Goal: Transaction & Acquisition: Book appointment/travel/reservation

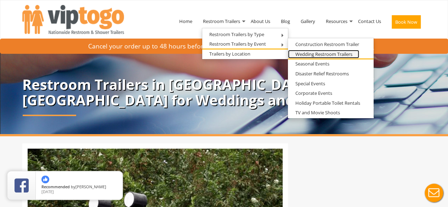
click at [309, 54] on link "Wedding Restroom Trailers" at bounding box center [323, 54] width 71 height 9
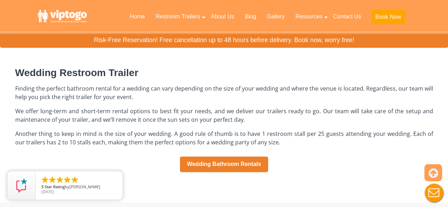
scroll to position [447, 0]
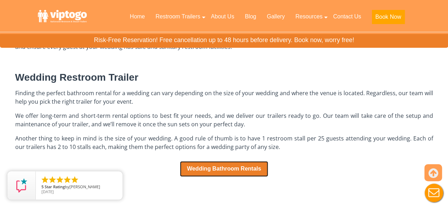
click at [214, 170] on link "Wedding Bathroom Rentals" at bounding box center [224, 169] width 88 height 16
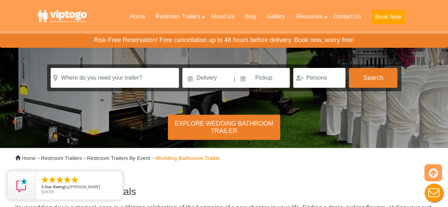
scroll to position [78, 0]
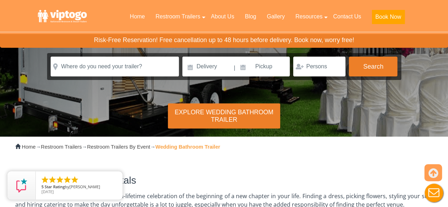
click at [222, 116] on div "Explore Wedding Bathroom Trailer" at bounding box center [224, 115] width 112 height 25
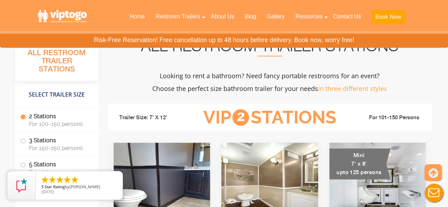
scroll to position [647, 0]
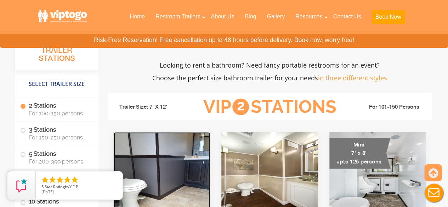
click at [175, 155] on img at bounding box center [162, 172] width 97 height 81
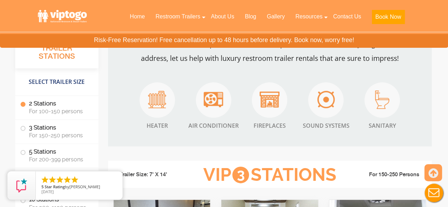
scroll to position [1041, 0]
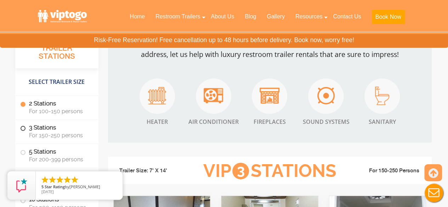
click at [23, 128] on span at bounding box center [23, 128] width 3 height 3
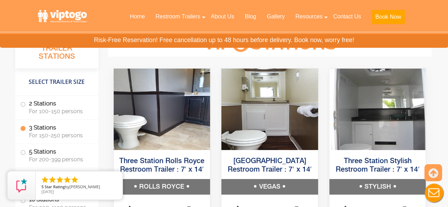
scroll to position [1169, 0]
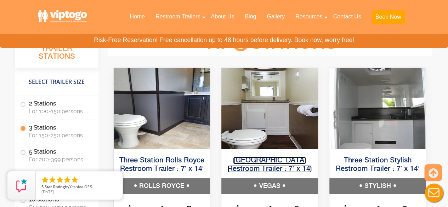
click at [263, 162] on link "Three Station Vegas Restroom Trailer : 7′ x 14′" at bounding box center [270, 165] width 84 height 16
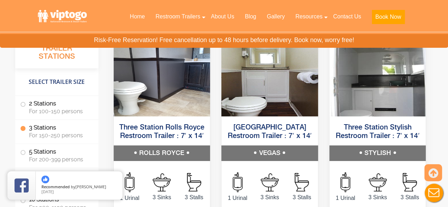
scroll to position [1202, 0]
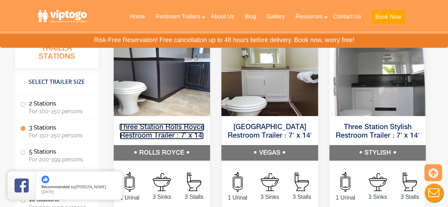
click at [149, 125] on link "Three Station Rolls Royce Restroom Trailer : 7′ x 14′" at bounding box center [161, 132] width 85 height 16
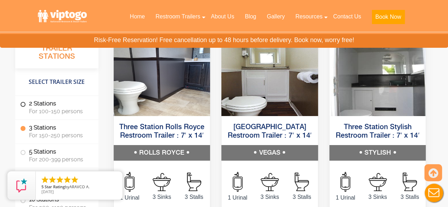
click at [23, 105] on span at bounding box center [23, 104] width 3 height 3
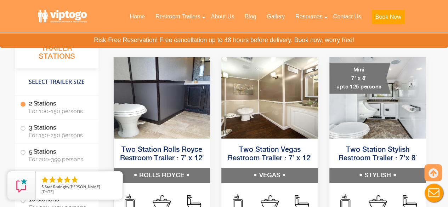
scroll to position [720, 0]
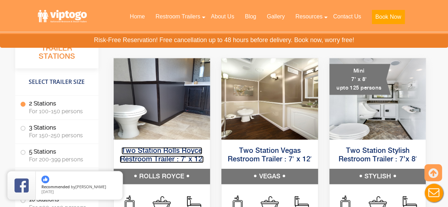
click at [161, 160] on link "Two Station Rolls Royce Restroom Trailer : 7′ x 12′" at bounding box center [162, 155] width 84 height 16
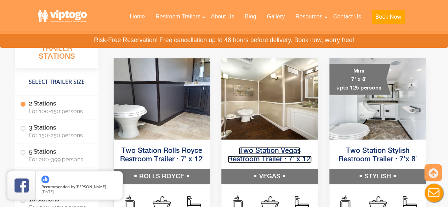
click at [245, 150] on link "Two Station Vegas Restroom Trailer : 7′ x 12′" at bounding box center [270, 155] width 84 height 16
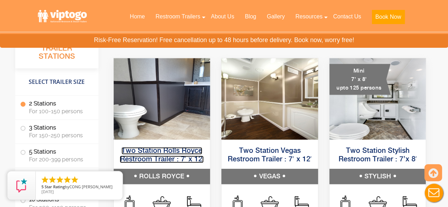
click at [154, 152] on link "Two Station Rolls Royce Restroom Trailer : 7′ x 12′" at bounding box center [162, 155] width 84 height 16
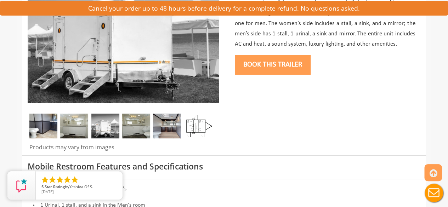
scroll to position [143, 0]
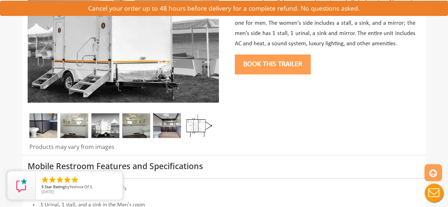
click at [46, 124] on img at bounding box center [43, 125] width 28 height 25
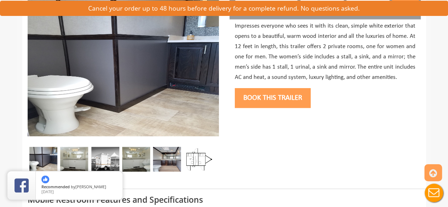
scroll to position [112, 0]
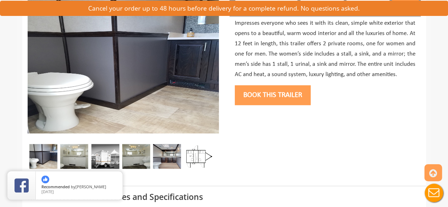
click at [76, 154] on img at bounding box center [74, 156] width 28 height 25
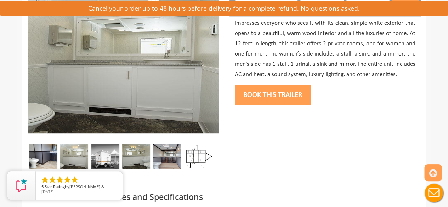
click at [107, 162] on img at bounding box center [105, 156] width 28 height 25
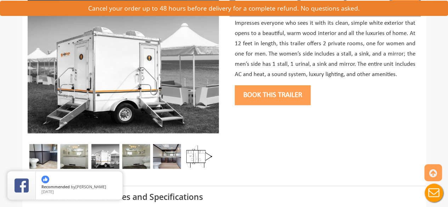
click at [136, 158] on img at bounding box center [136, 156] width 28 height 25
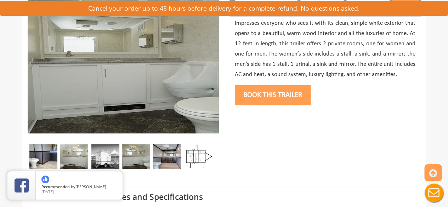
click at [163, 160] on img at bounding box center [167, 156] width 28 height 25
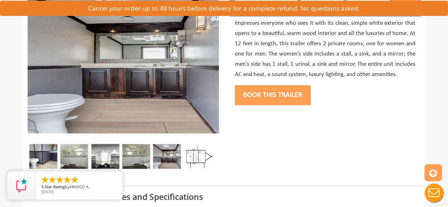
click at [195, 156] on img at bounding box center [198, 156] width 28 height 25
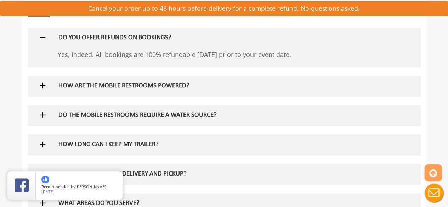
scroll to position [432, 0]
click at [43, 84] on img at bounding box center [42, 85] width 9 height 9
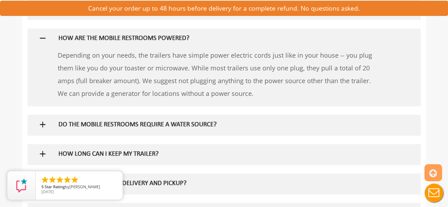
scroll to position [479, 0]
click at [216, 123] on h5 "DO THE MOBILE RESTROOMS REQUIRE A WATER SOURCE?" at bounding box center [212, 124] width 308 height 7
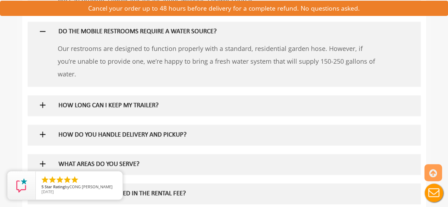
scroll to position [573, 0]
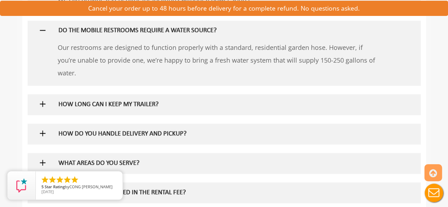
click at [158, 105] on h5 "HOW LONG CAN I KEEP MY TRAILER?" at bounding box center [212, 104] width 308 height 7
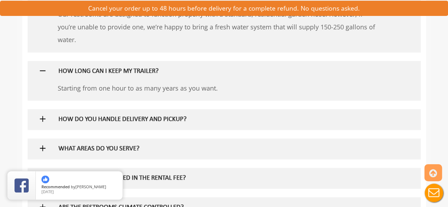
scroll to position [608, 0]
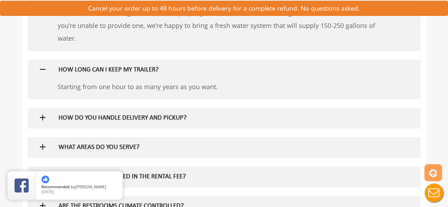
click at [178, 117] on h5 "HOW DO YOU HANDLE DELIVERY AND PICKUP?" at bounding box center [212, 117] width 308 height 7
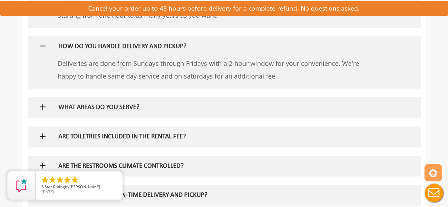
scroll to position [695, 0]
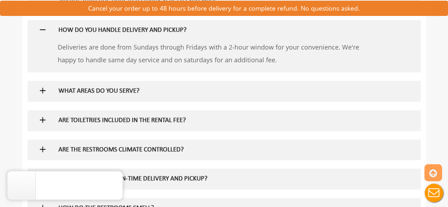
click at [149, 94] on h5 "WHAT AREAS DO YOU SERVE?" at bounding box center [212, 91] width 308 height 7
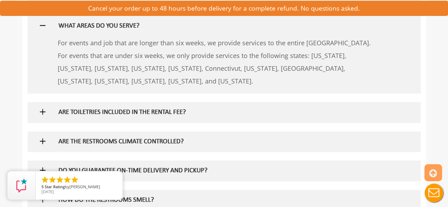
scroll to position [760, 0]
click at [172, 114] on h5 "ARE TOILETRIES INCLUDED IN THE RENTAL FEE?" at bounding box center [212, 112] width 308 height 7
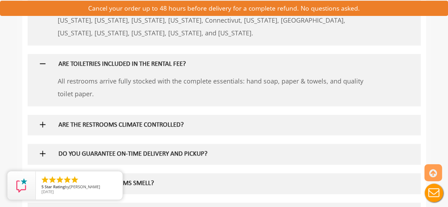
scroll to position [809, 0]
click at [178, 123] on h5 "ARE THE RESTROOMS CLIMATE CONTROLLED?" at bounding box center [212, 124] width 308 height 7
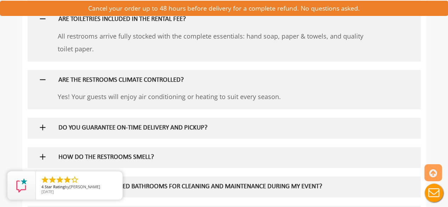
scroll to position [854, 0]
click at [177, 128] on h5 "DO YOU GUARANTEE ON-TIME DELIVERY AND PICKUP?" at bounding box center [212, 127] width 308 height 7
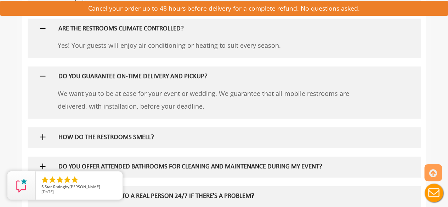
scroll to position [911, 0]
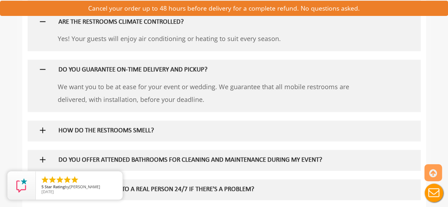
click at [134, 127] on h5 "HOW DO THE RESTROOMS SMELL?" at bounding box center [212, 130] width 308 height 7
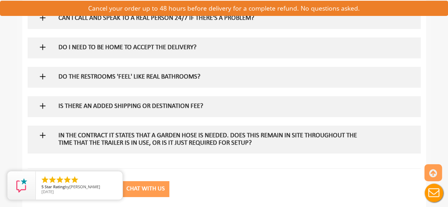
scroll to position [1115, 0]
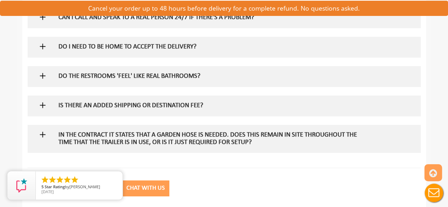
click at [160, 78] on h5 "DO THE RESTROOMS 'FEEL' LIKE REAL BATHROOMS?" at bounding box center [212, 76] width 308 height 7
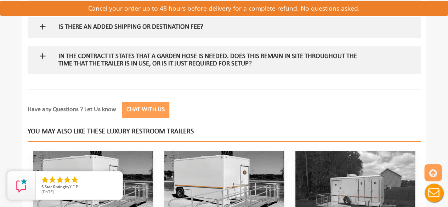
scroll to position [1225, 0]
click at [179, 61] on h5 "In the contract it states that a garden hose is needed. Does this remain in sit…" at bounding box center [212, 60] width 308 height 15
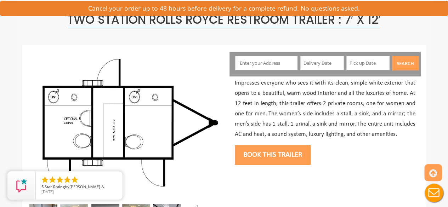
scroll to position [54, 0]
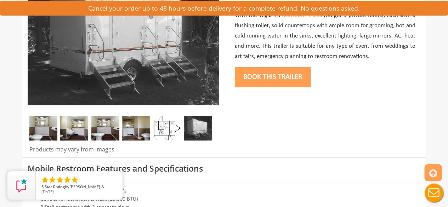
scroll to position [139, 0]
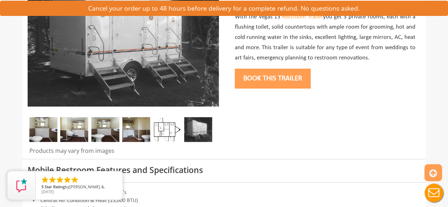
click at [41, 133] on img at bounding box center [43, 129] width 28 height 25
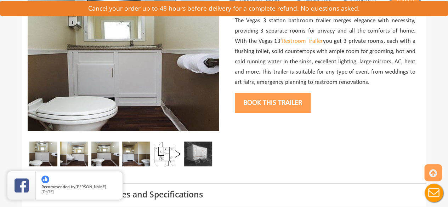
scroll to position [114, 0]
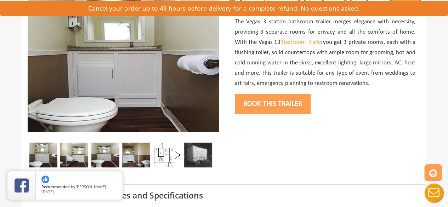
click at [74, 154] on img at bounding box center [74, 155] width 28 height 25
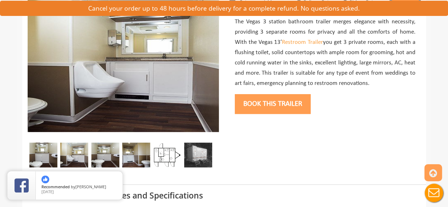
click at [100, 159] on img at bounding box center [105, 155] width 28 height 25
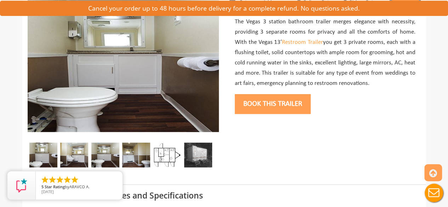
click at [133, 159] on img at bounding box center [136, 155] width 28 height 25
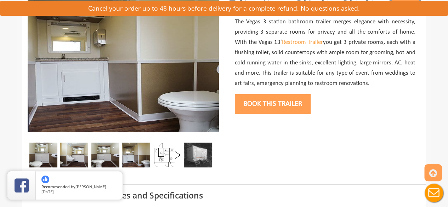
click at [167, 157] on img at bounding box center [167, 155] width 28 height 25
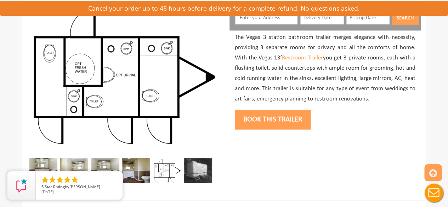
scroll to position [99, 0]
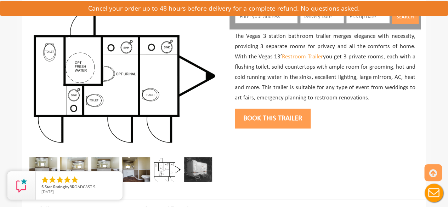
click at [198, 170] on img at bounding box center [198, 169] width 28 height 25
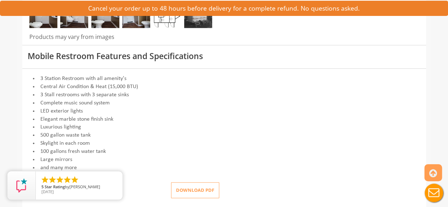
scroll to position [247, 0]
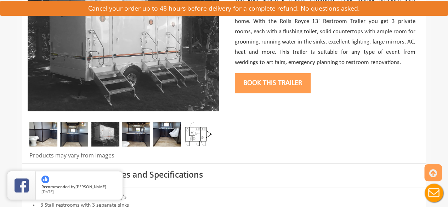
scroll to position [135, 0]
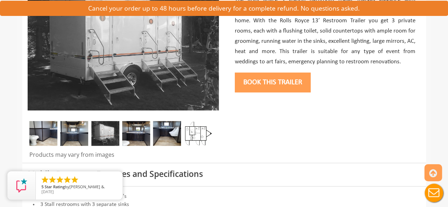
click at [46, 134] on img at bounding box center [43, 133] width 28 height 25
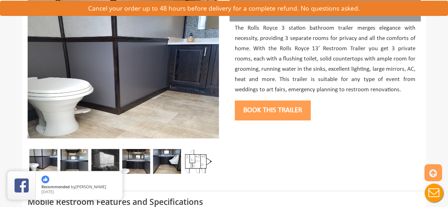
scroll to position [111, 0]
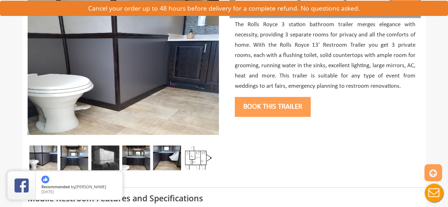
click at [79, 159] on img at bounding box center [74, 157] width 28 height 25
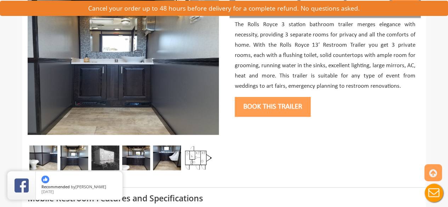
click at [105, 157] on img at bounding box center [105, 157] width 28 height 25
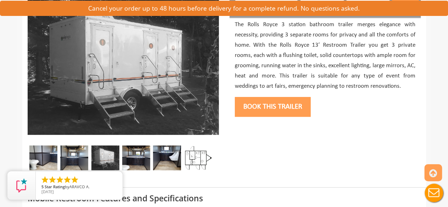
click at [136, 157] on img at bounding box center [136, 157] width 28 height 25
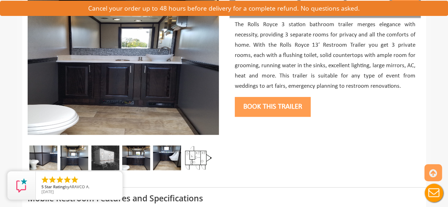
click at [161, 158] on img at bounding box center [167, 157] width 28 height 25
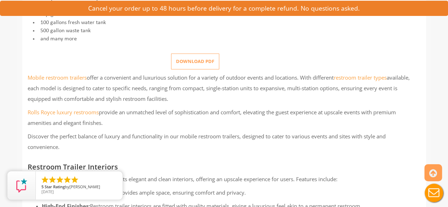
scroll to position [383, 0]
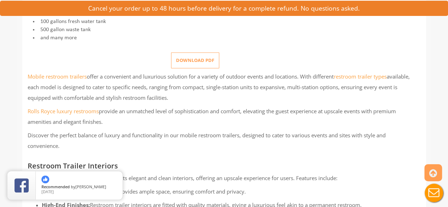
click at [188, 60] on button "Download pdf" at bounding box center [195, 60] width 48 height 16
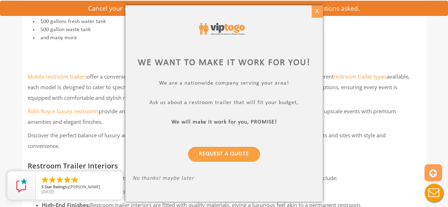
click at [317, 12] on div "X" at bounding box center [316, 11] width 11 height 12
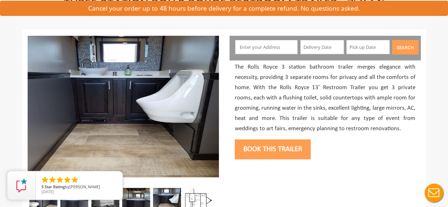
scroll to position [0, 0]
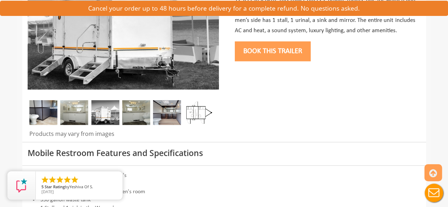
scroll to position [156, 0]
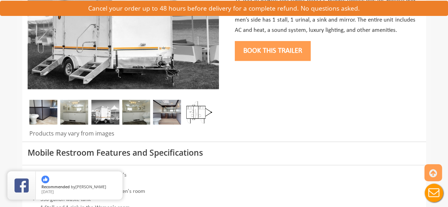
click at [200, 114] on img at bounding box center [198, 112] width 28 height 25
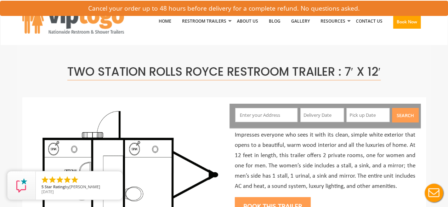
scroll to position [0, 0]
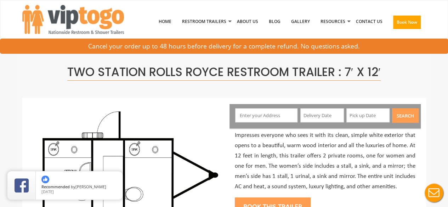
click at [256, 116] on input "text" at bounding box center [266, 115] width 62 height 14
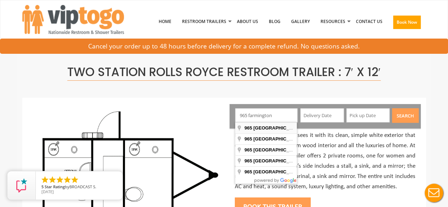
type input "[STREET_ADDRESS]"
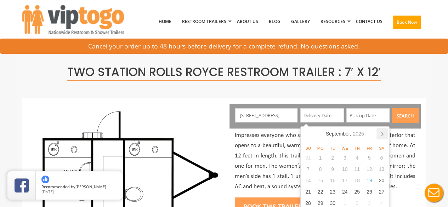
click at [380, 137] on icon at bounding box center [381, 133] width 11 height 11
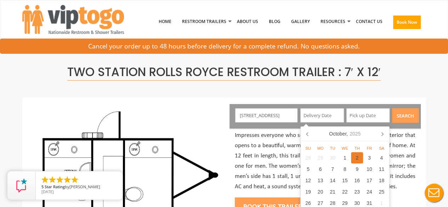
click at [356, 157] on div "2" at bounding box center [357, 157] width 12 height 11
type input "[DATE]"
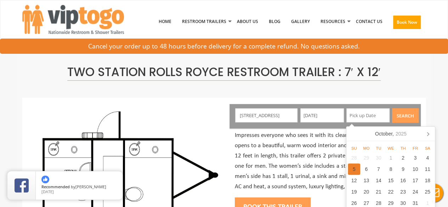
click at [353, 170] on div "5" at bounding box center [353, 168] width 12 height 11
type input "[DATE]"
click at [404, 116] on button "Search" at bounding box center [405, 115] width 27 height 15
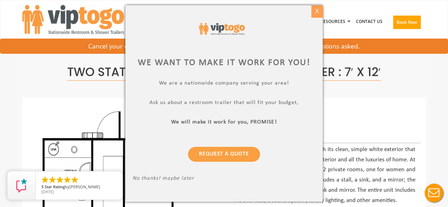
click at [315, 12] on div "X" at bounding box center [316, 11] width 11 height 12
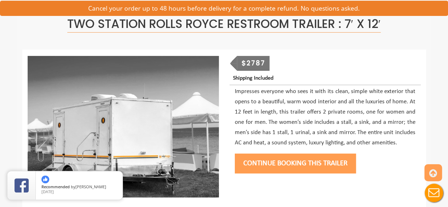
scroll to position [50, 0]
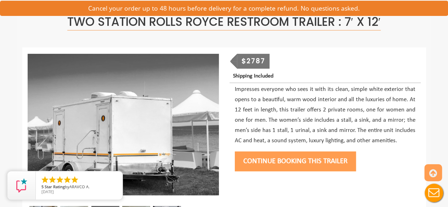
click at [290, 160] on button "Continue Booking this trailer" at bounding box center [295, 161] width 121 height 20
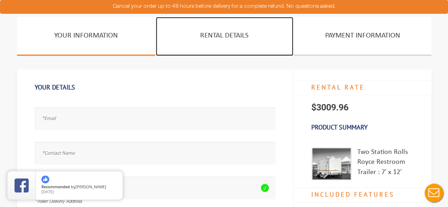
click at [219, 35] on link "Rental Details" at bounding box center [224, 36] width 137 height 39
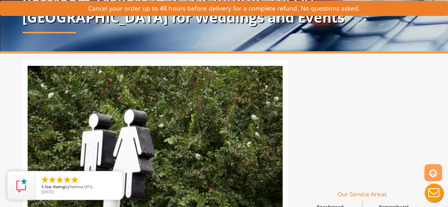
scroll to position [72, 0]
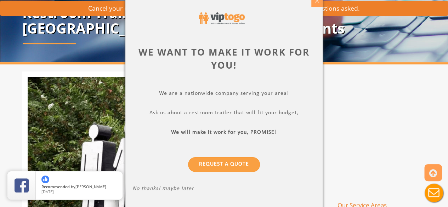
click at [318, 4] on div "X" at bounding box center [316, 1] width 11 height 12
